Goal: Task Accomplishment & Management: Manage account settings

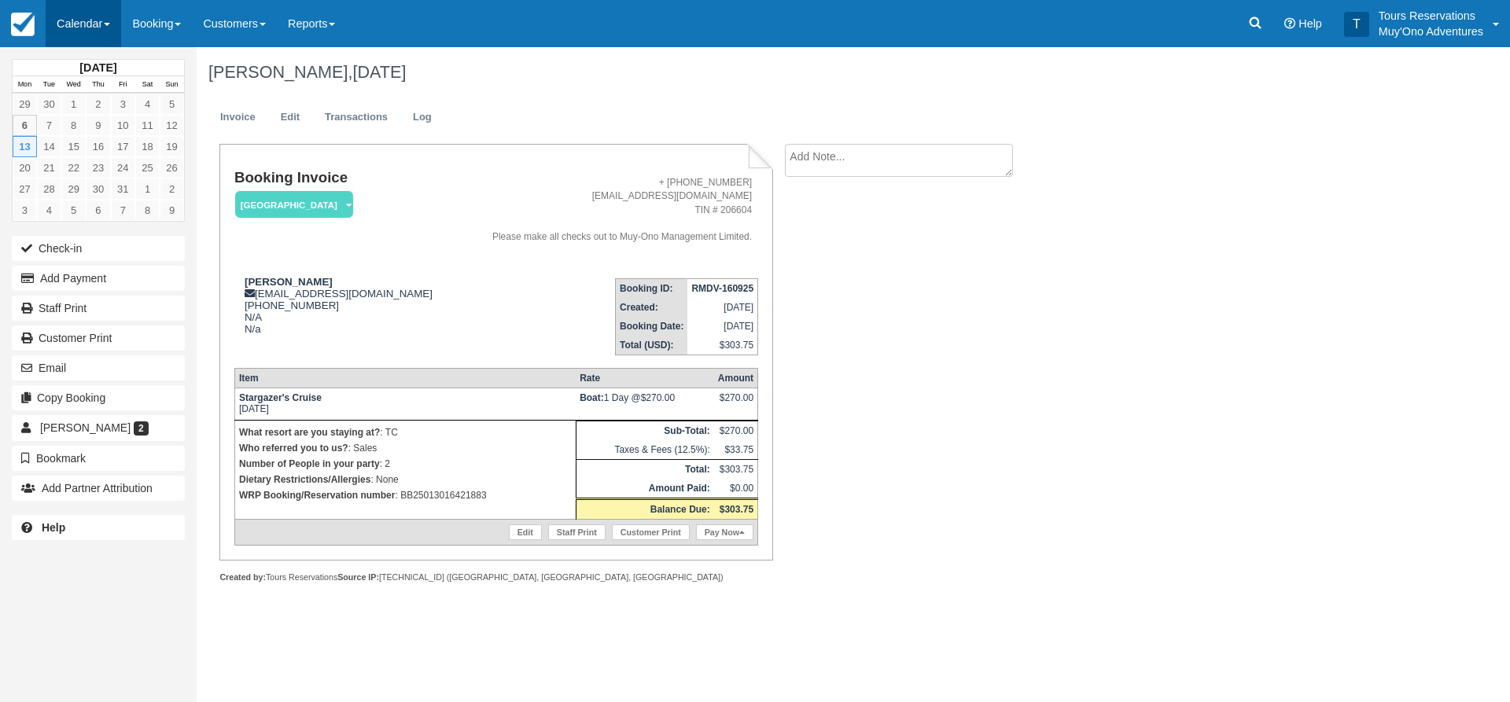
click at [109, 17] on link "Calendar" at bounding box center [84, 23] width 76 height 47
click at [112, 134] on link "Inventory" at bounding box center [108, 133] width 124 height 33
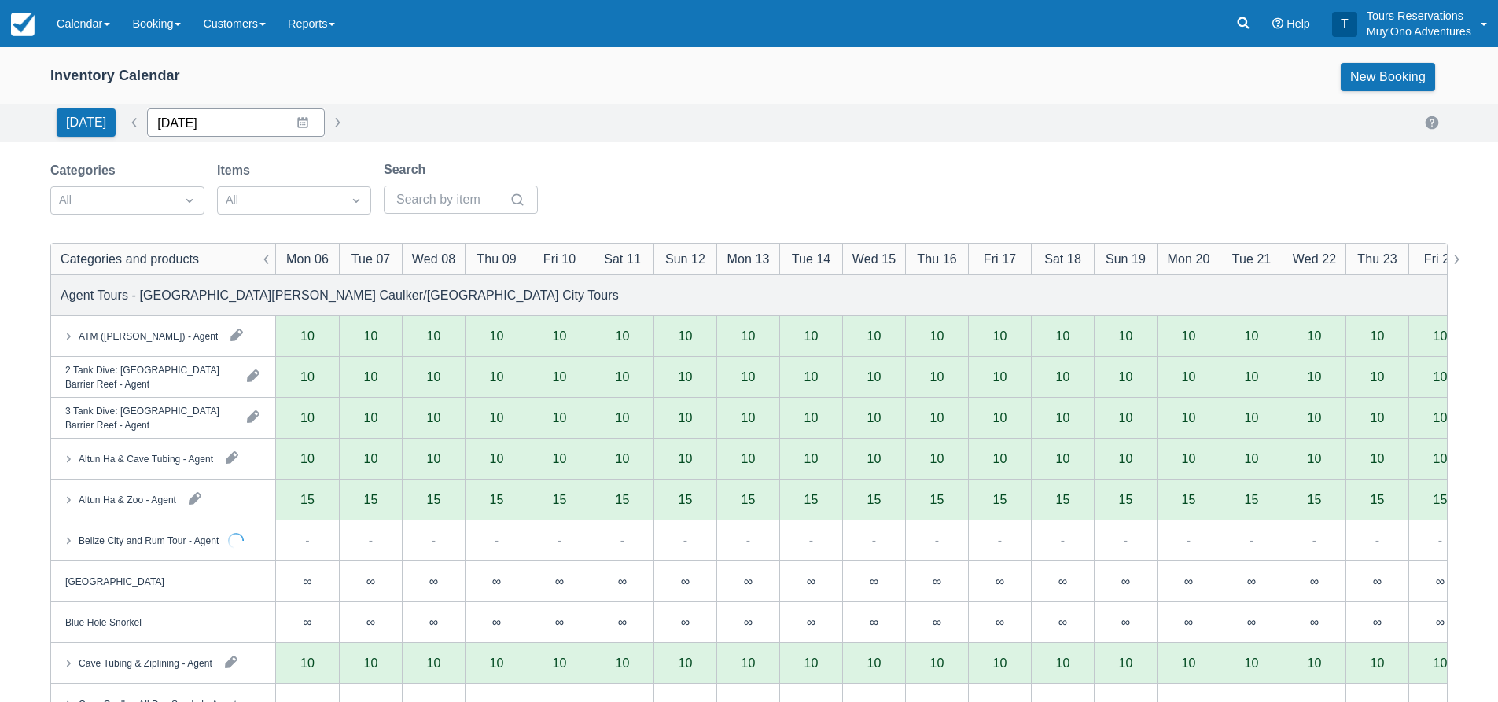
click at [200, 129] on input "[DATE]" at bounding box center [236, 123] width 178 height 28
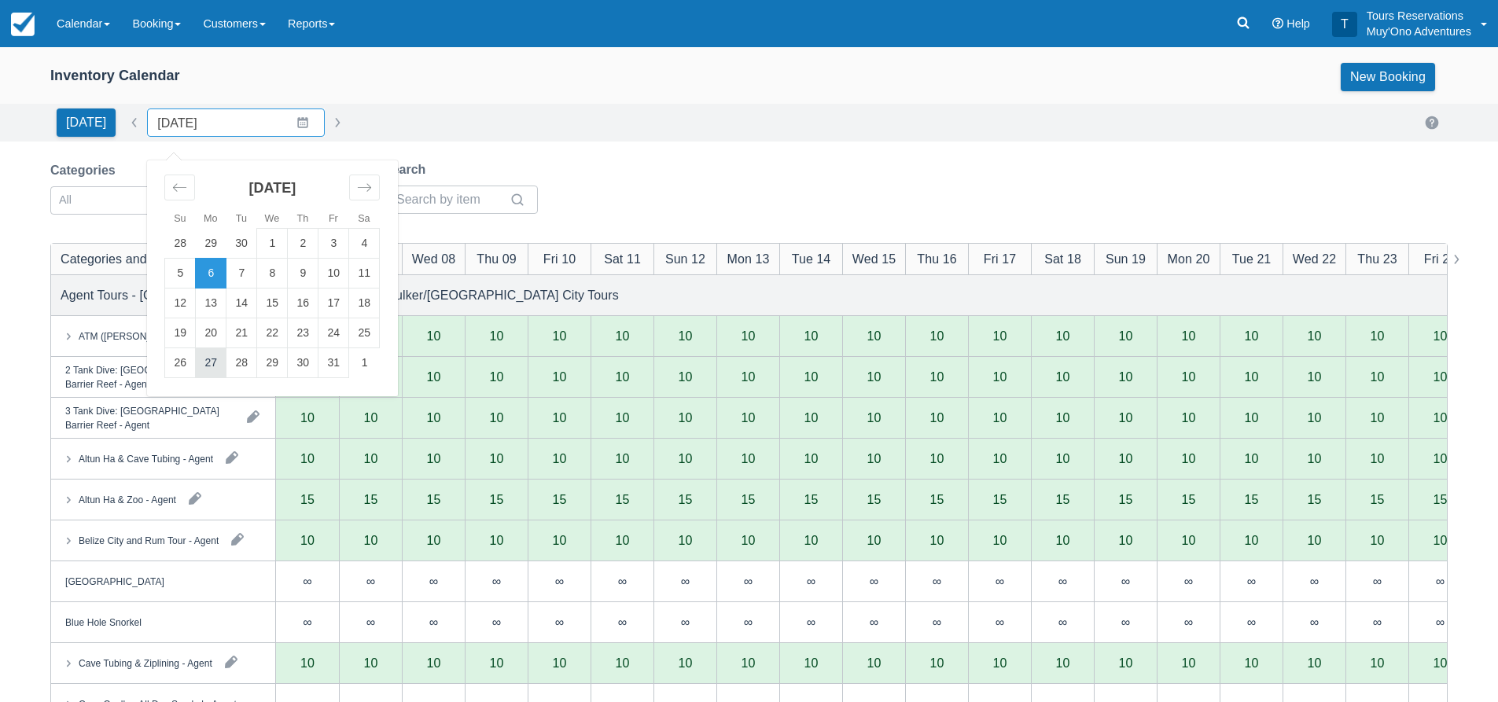
click at [219, 365] on td "27" at bounding box center [211, 363] width 31 height 30
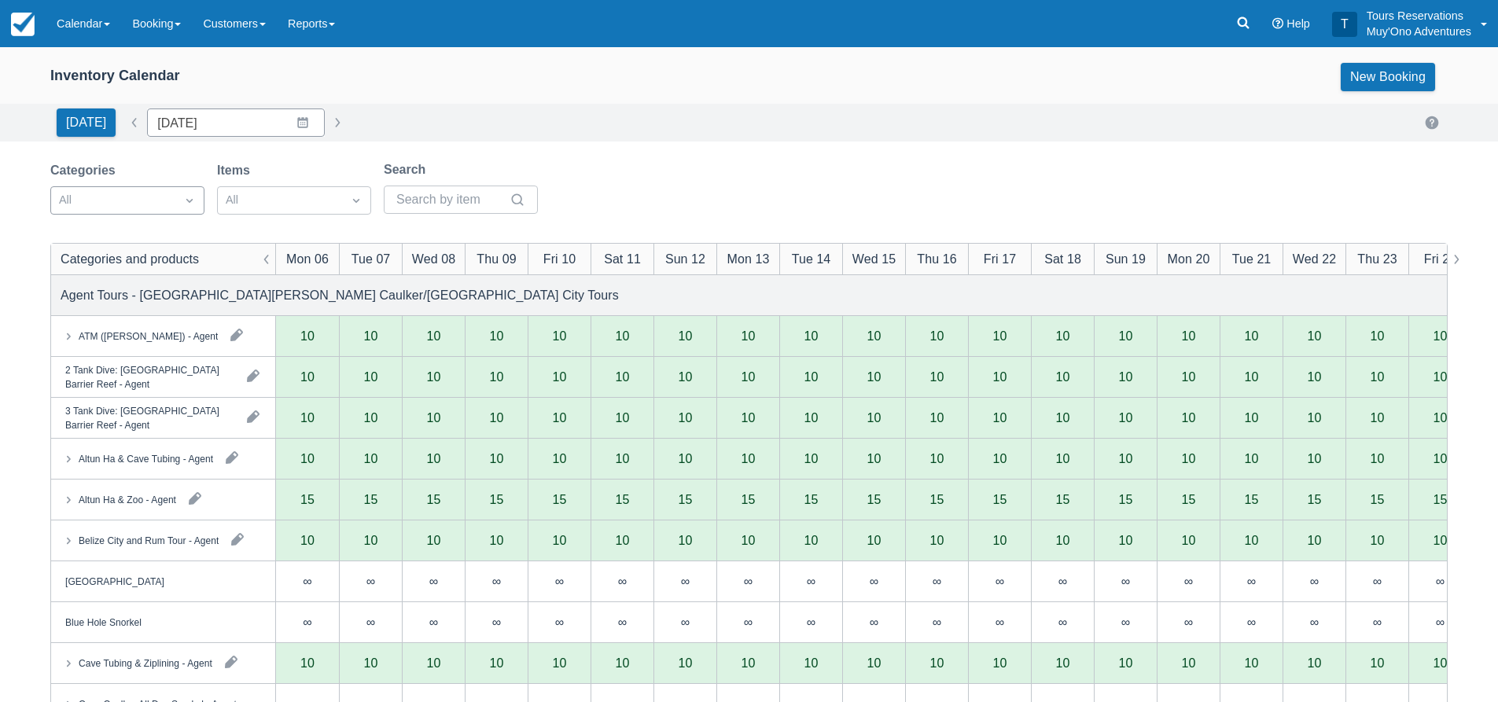
click at [141, 199] on div at bounding box center [113, 200] width 109 height 20
type input "[DATE]"
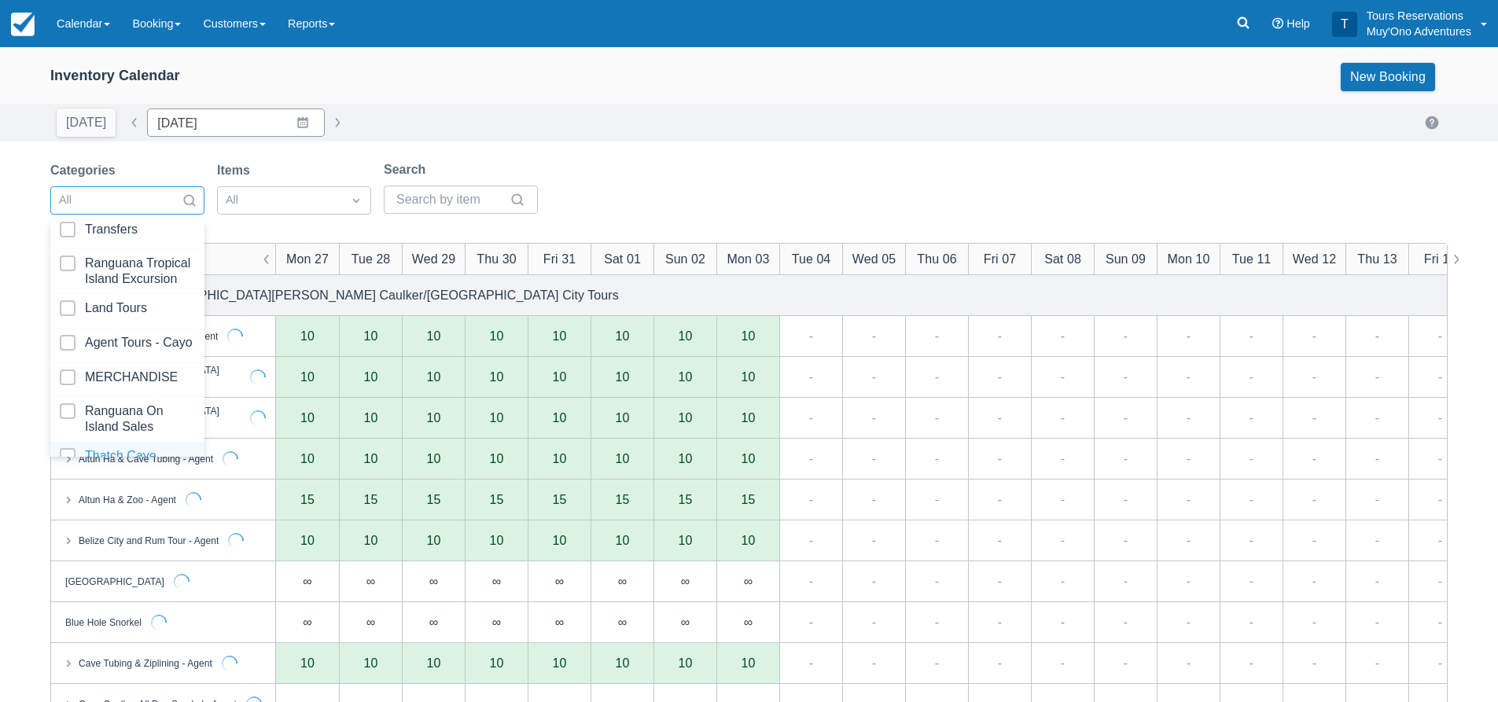
scroll to position [160, 0]
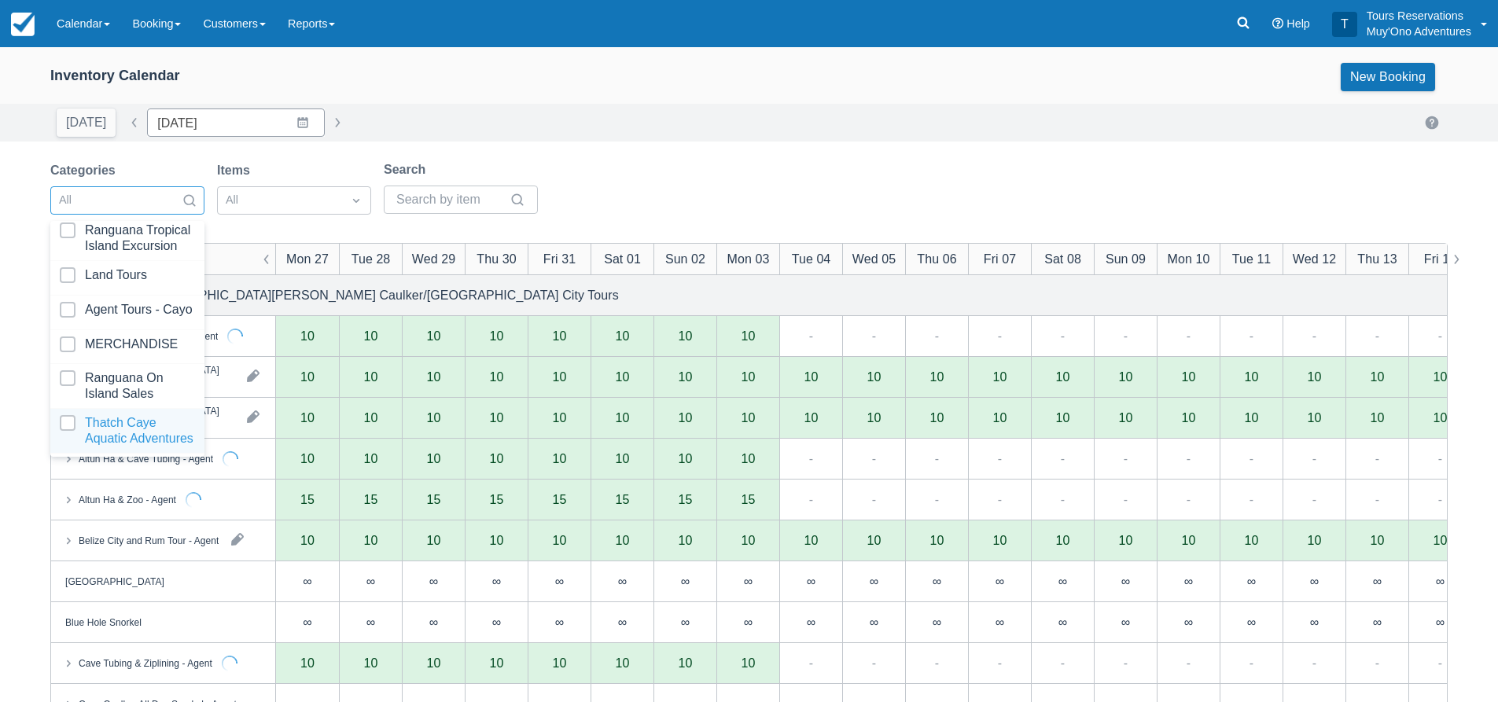
click at [134, 415] on div at bounding box center [127, 430] width 135 height 31
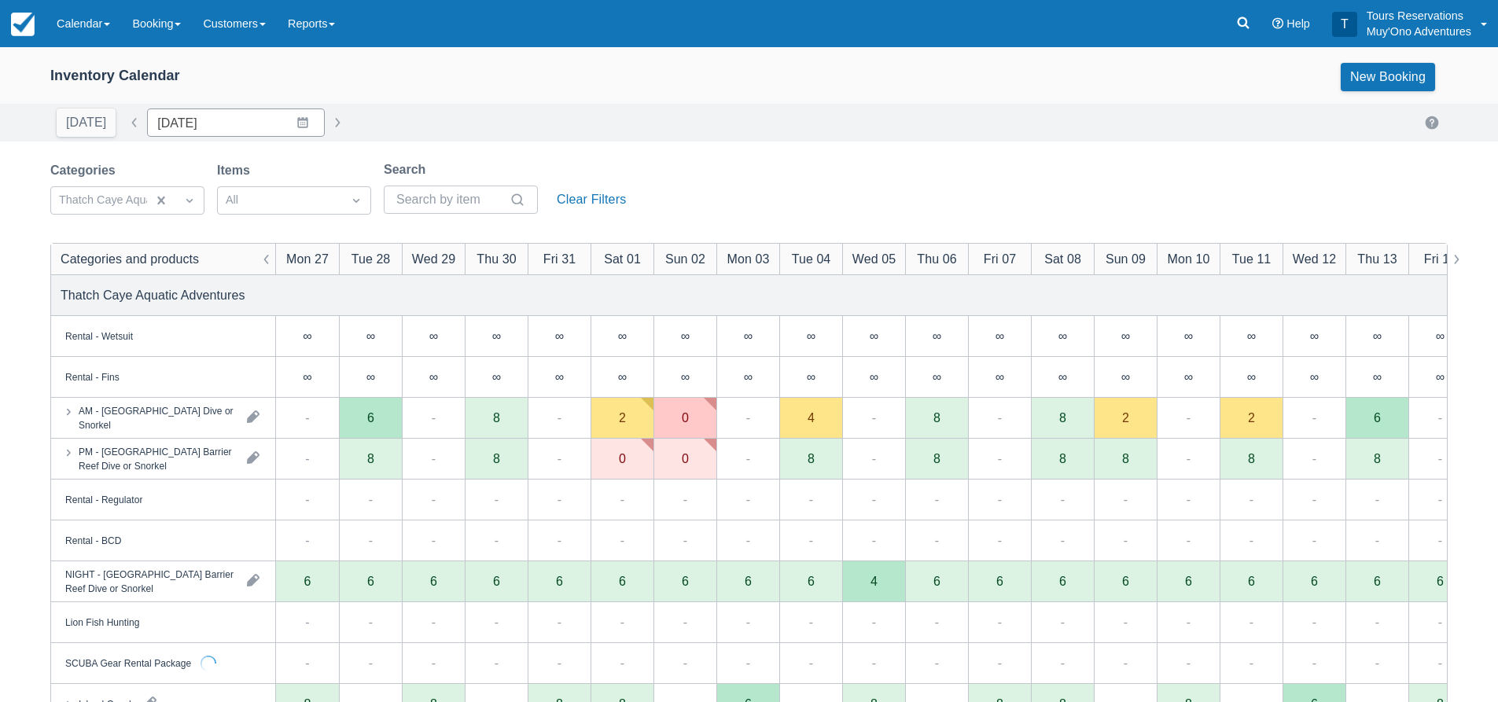
click at [719, 160] on div "Categories Thatch Caye Aquatic Adventures Items All Search Clear Filters" at bounding box center [749, 192] width 1398 height 64
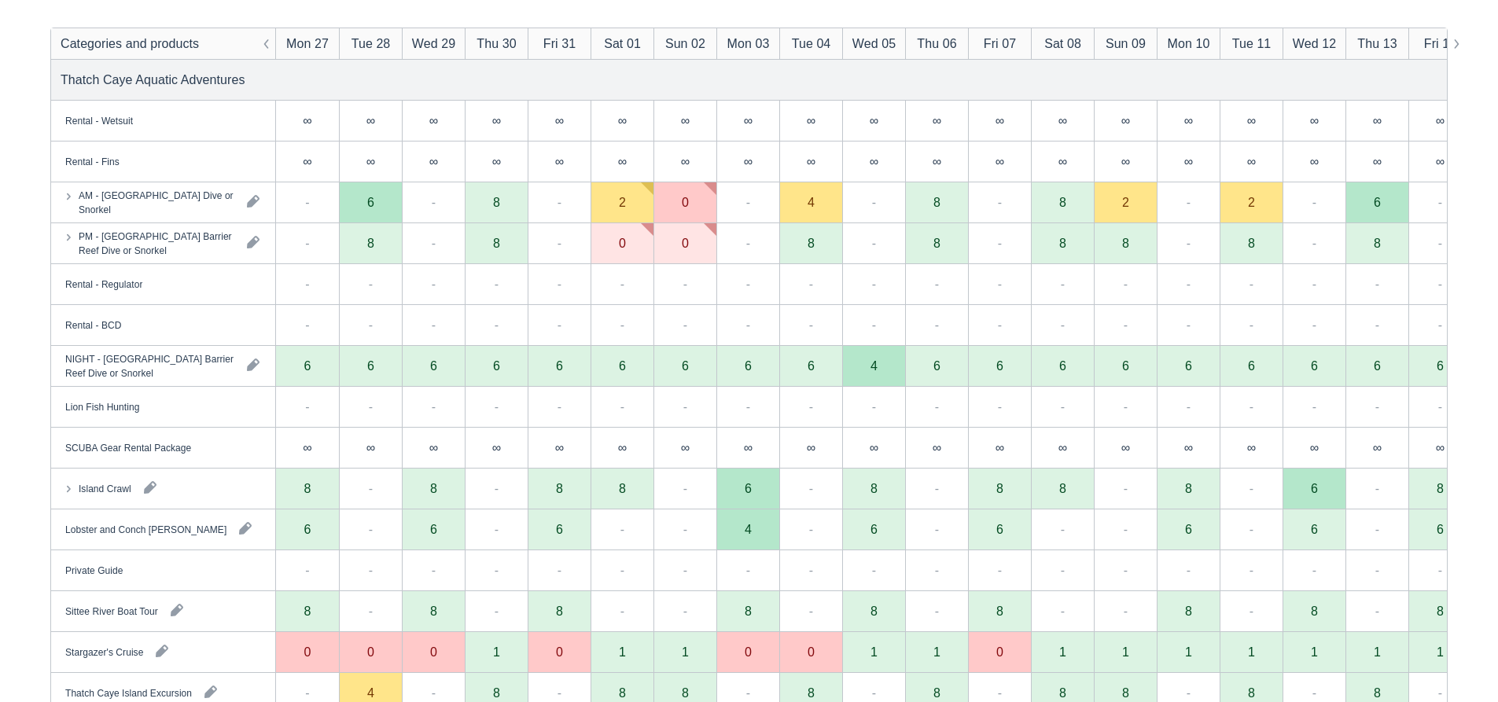
scroll to position [181, 0]
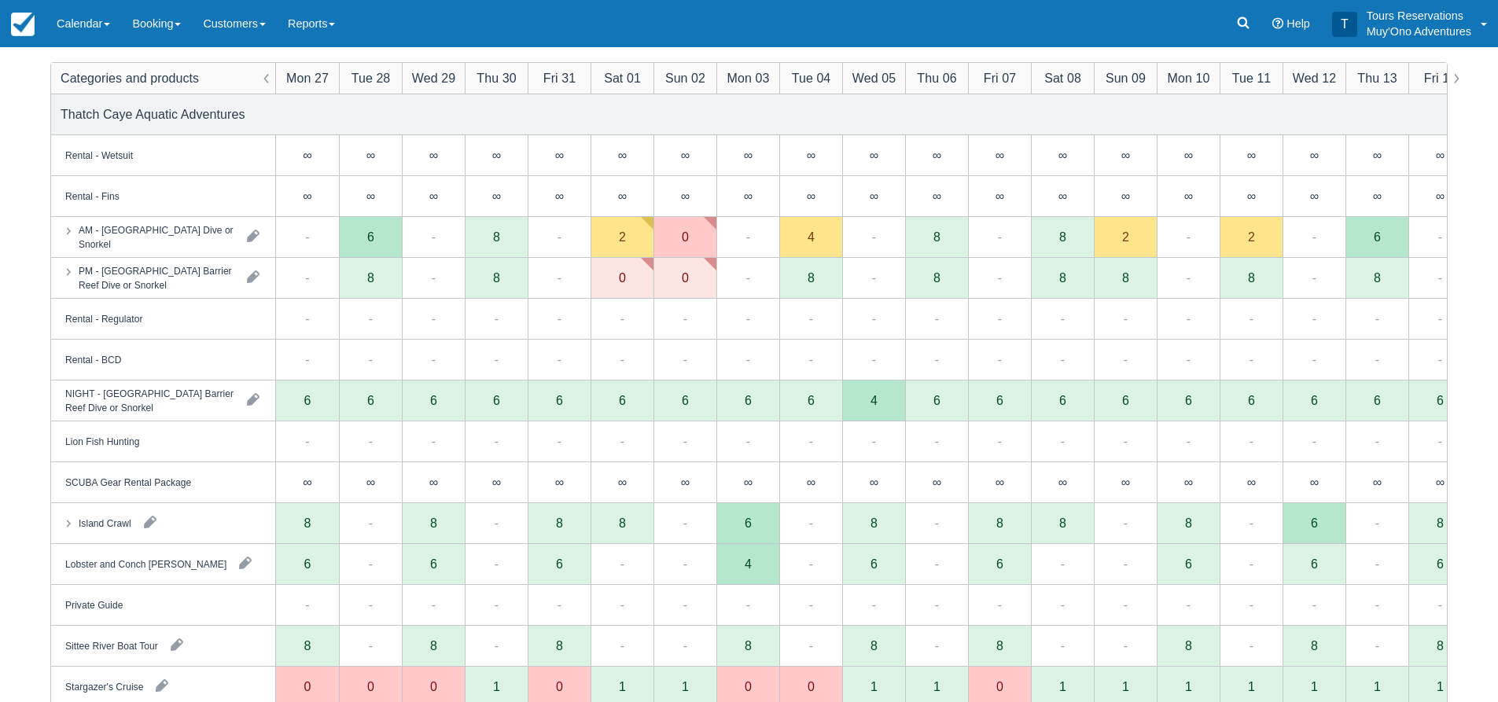
click at [485, 47] on div "Categories Thatch Caye Aquatic Adventures Items All Search Clear Filters Catego…" at bounding box center [749, 380] width 1398 height 801
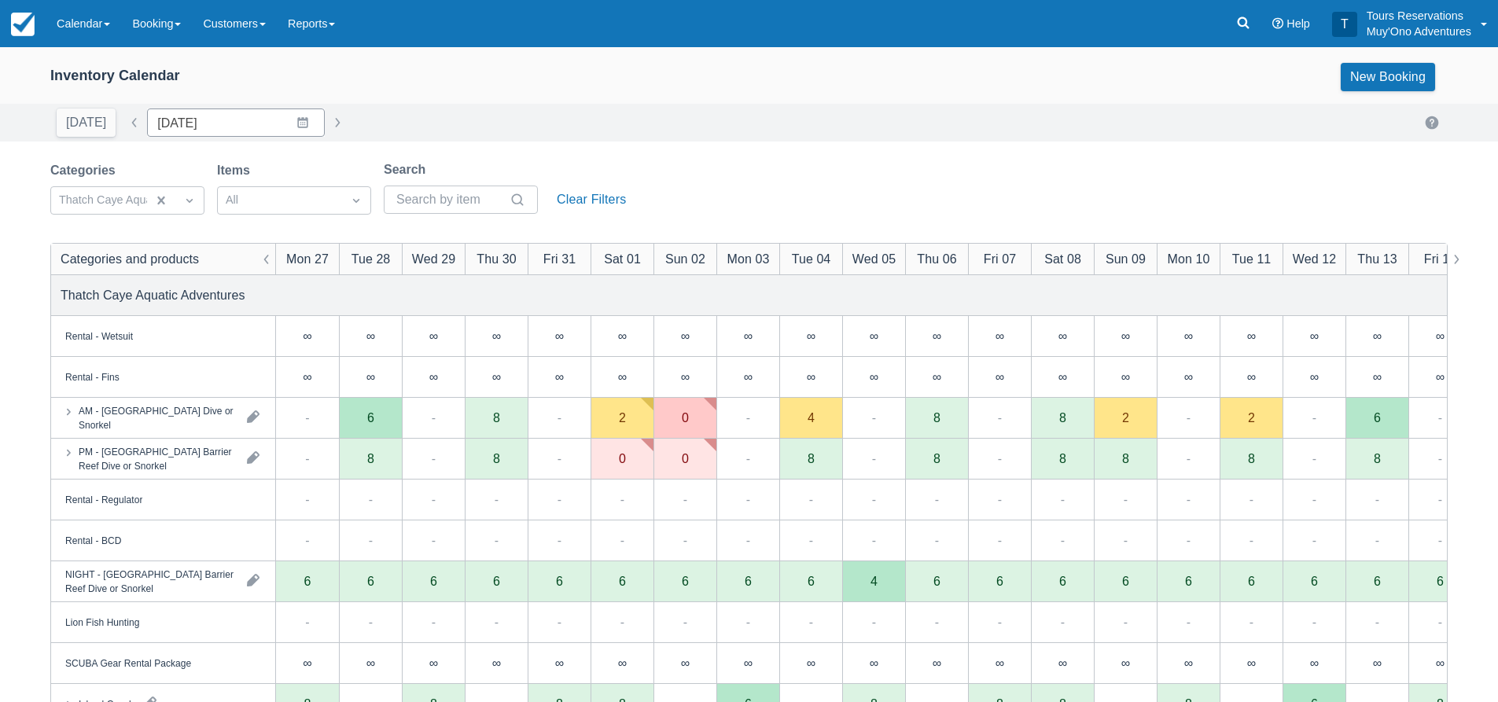
scroll to position [79, 0]
